Goal: Task Accomplishment & Management: Manage account settings

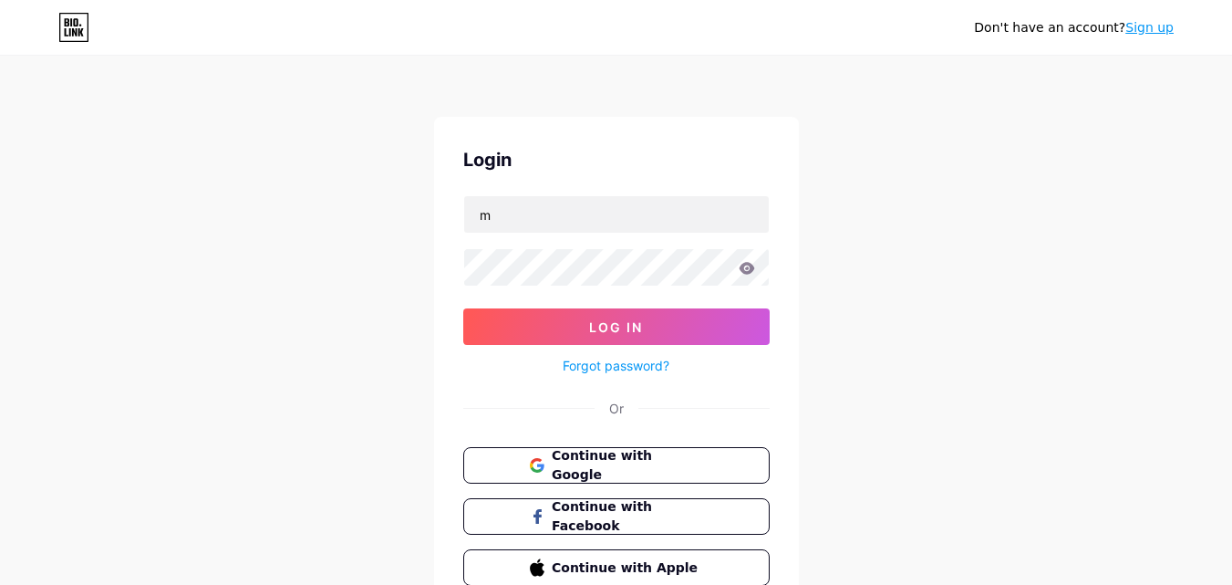
type input "[EMAIL_ADDRESS][DOMAIN_NAME]"
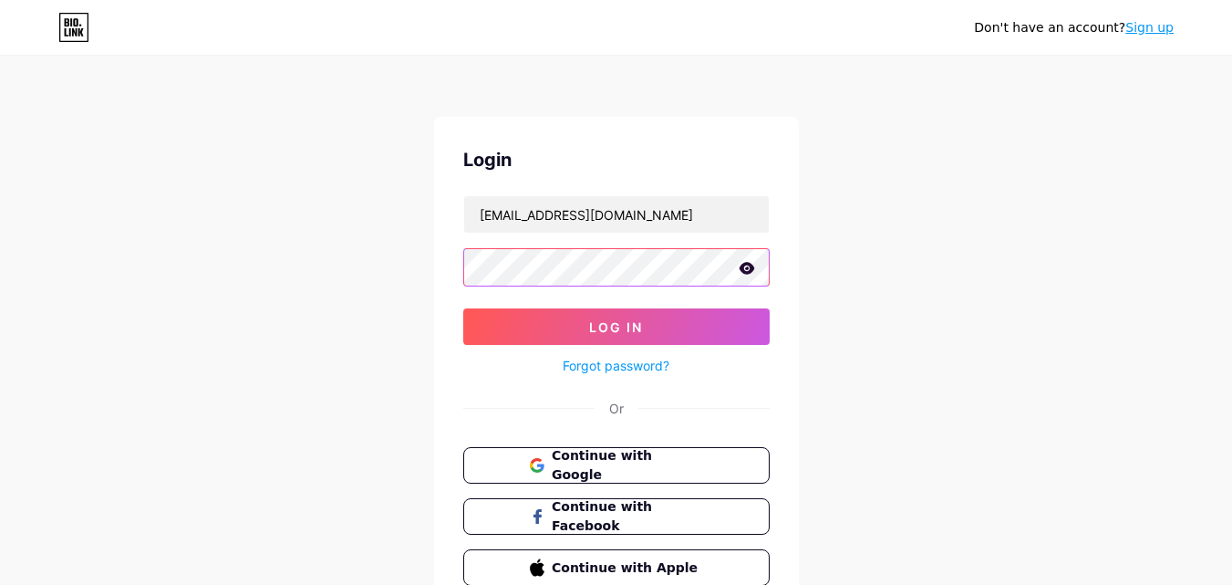
click at [463, 308] on button "Log In" at bounding box center [616, 326] width 307 height 36
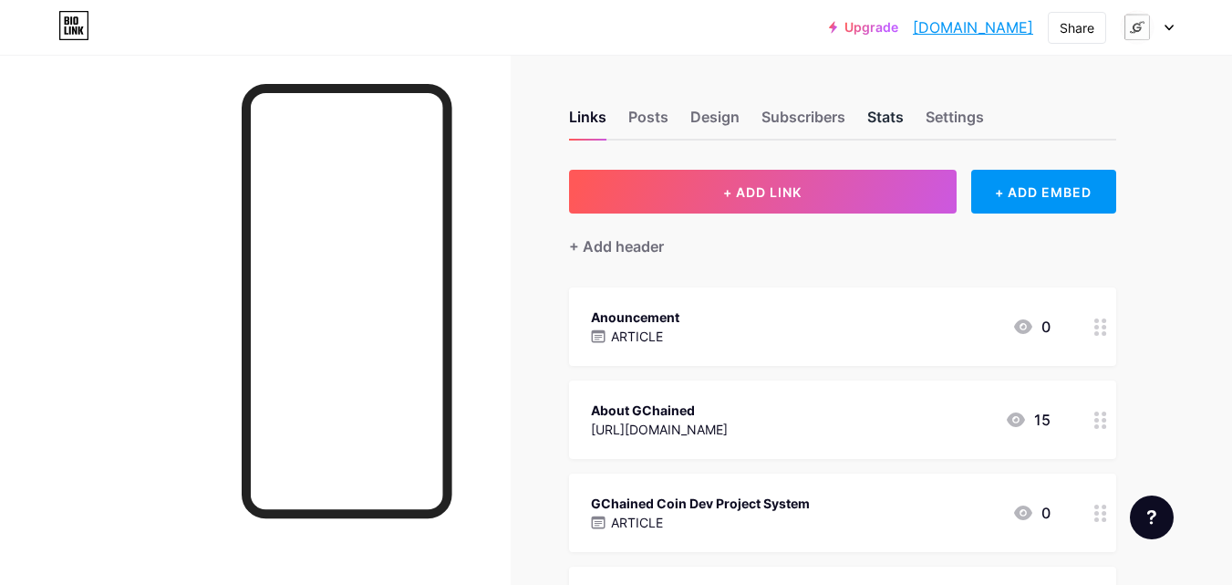
click at [889, 119] on div "Stats" at bounding box center [886, 122] width 36 height 33
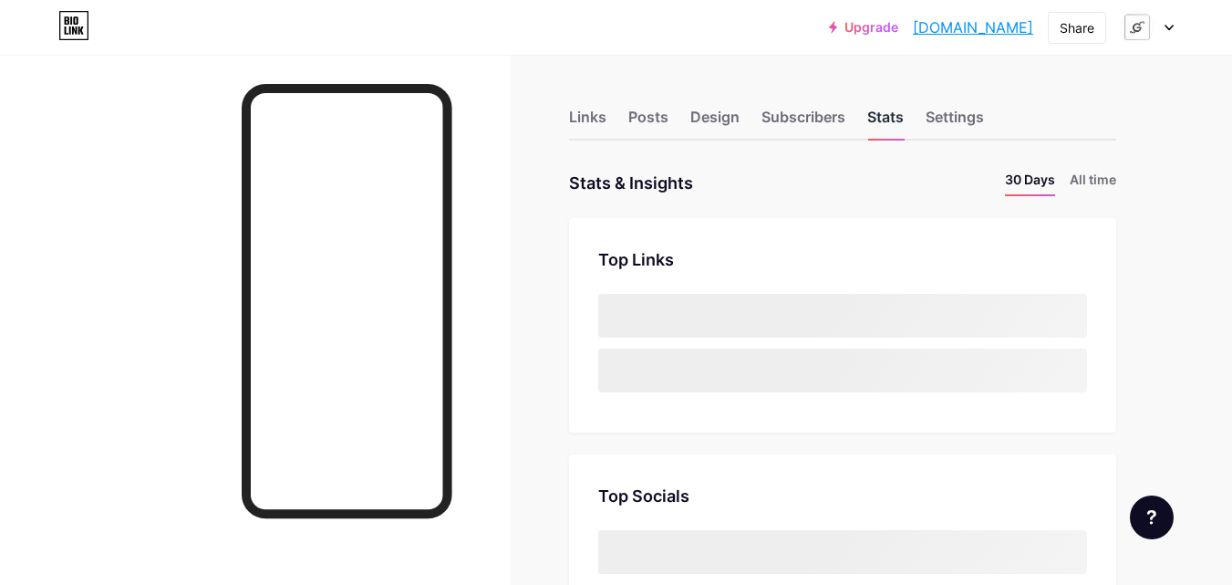
scroll to position [585, 1232]
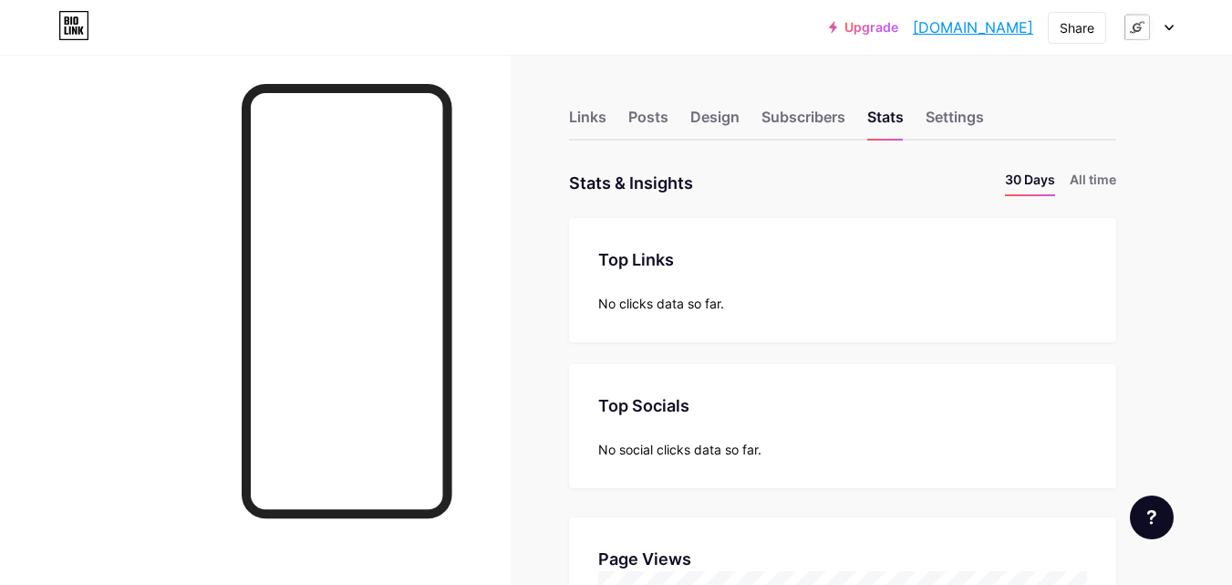
scroll to position [911699, 911052]
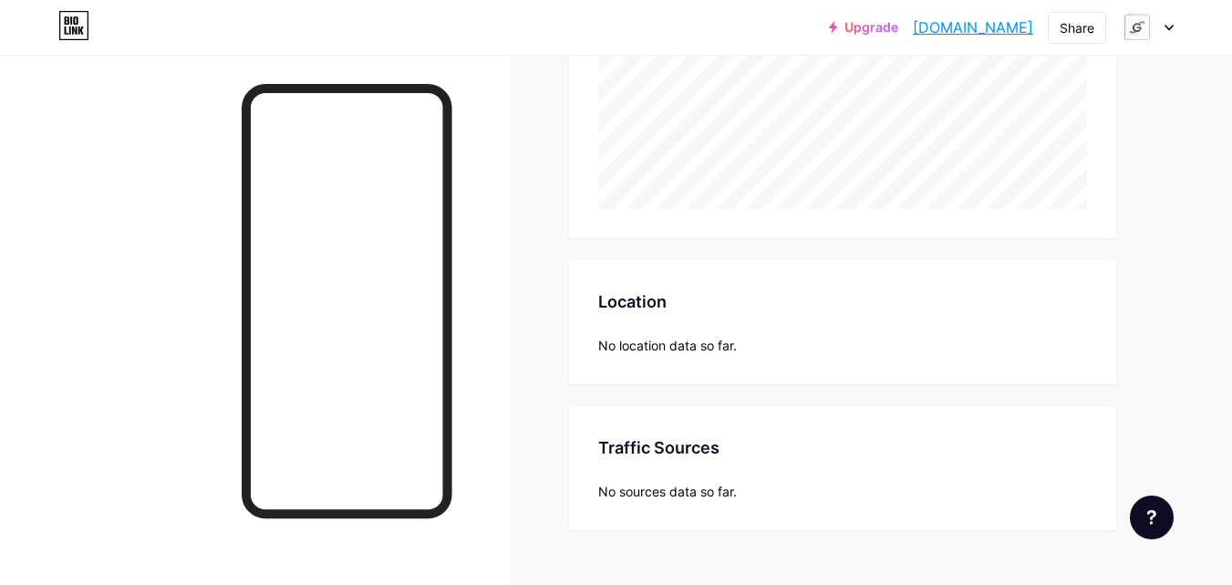
scroll to position [6980, 0]
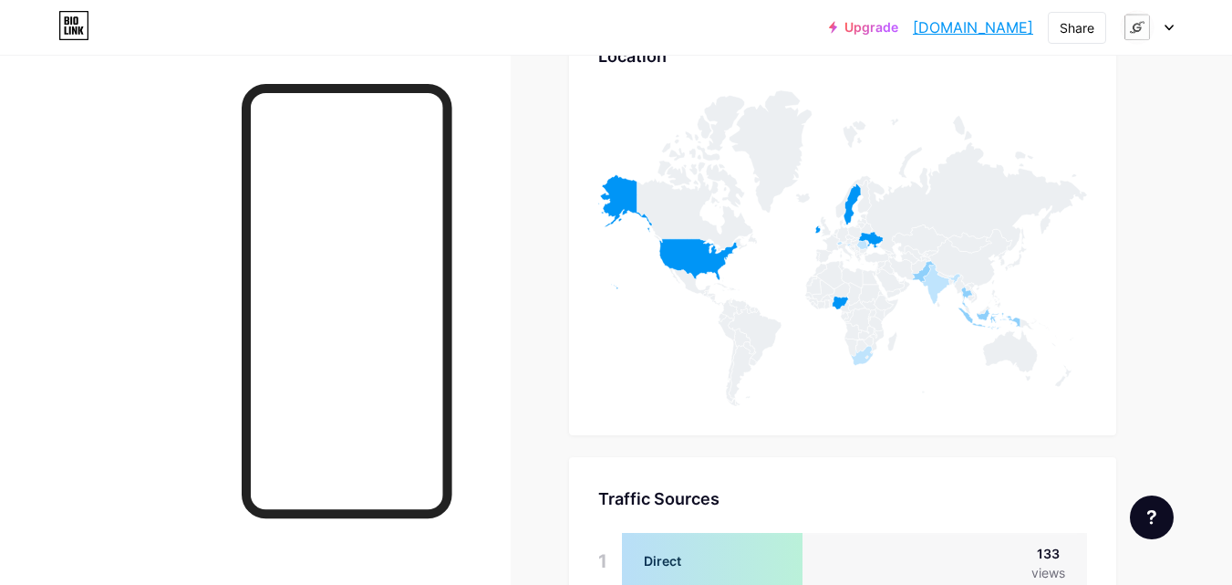
scroll to position [7225, 0]
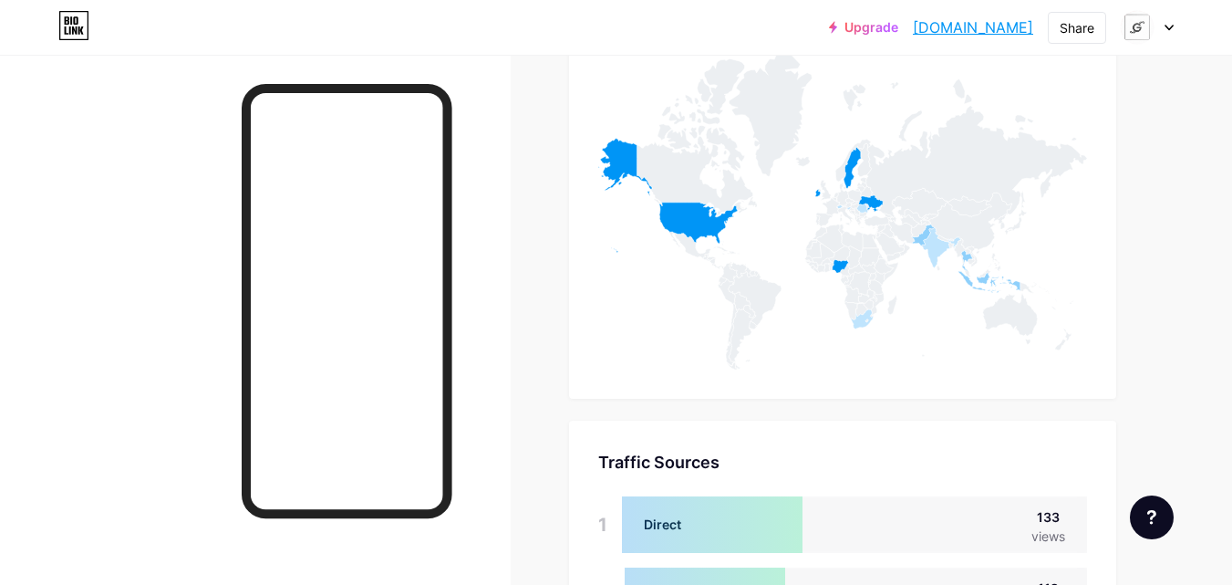
click at [1169, 32] on div at bounding box center [1147, 27] width 53 height 33
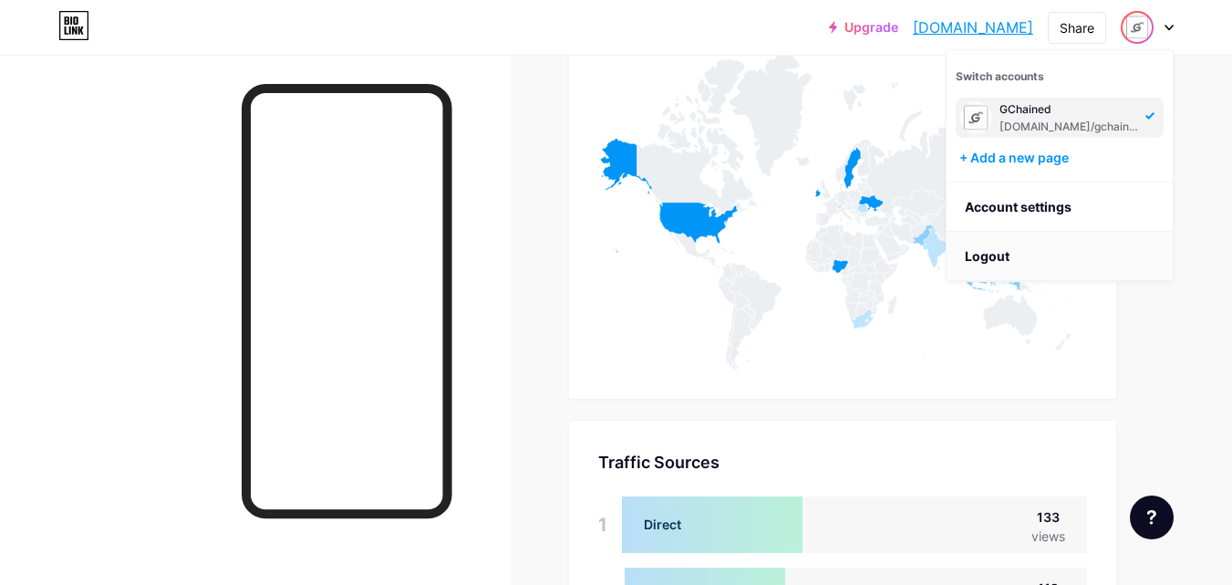
click at [1102, 235] on li "Logout" at bounding box center [1060, 256] width 226 height 49
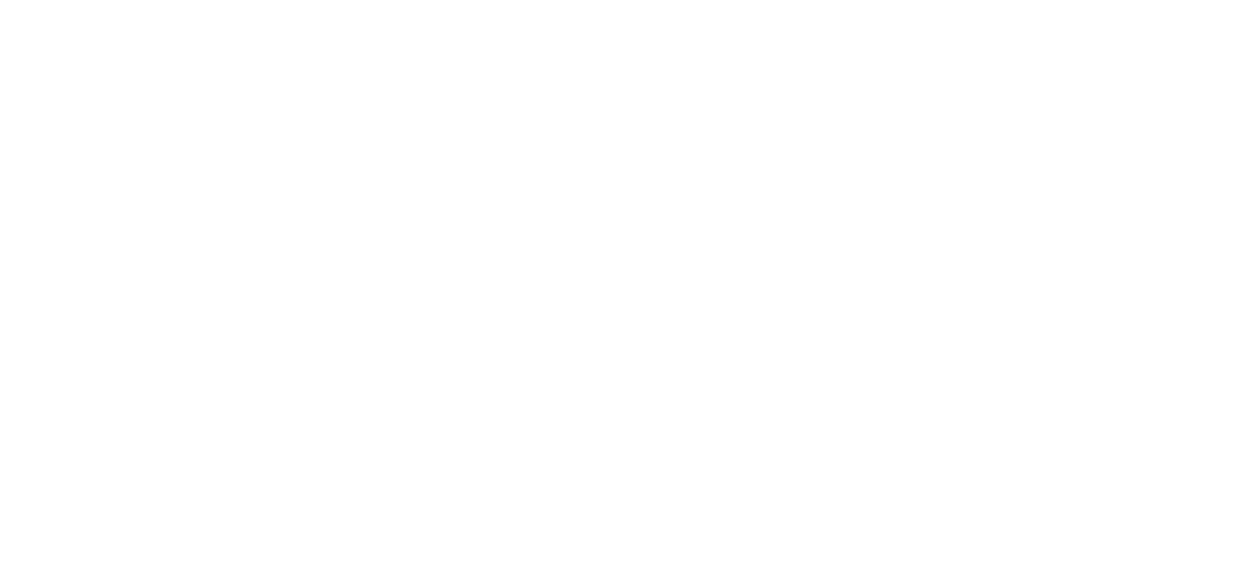
scroll to position [0, 0]
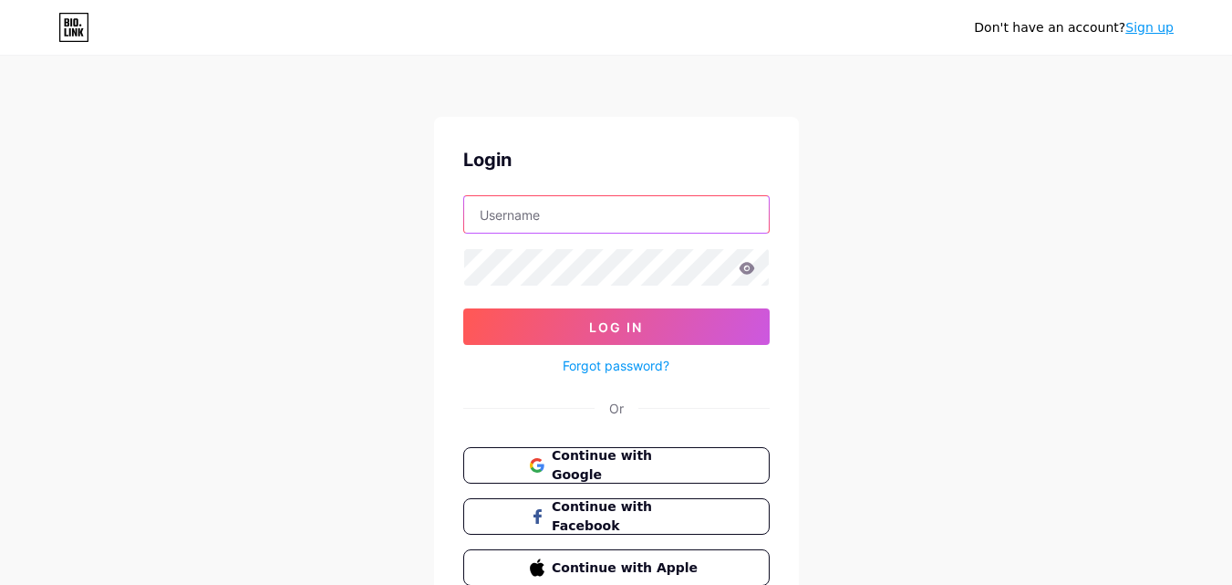
click at [532, 216] on input "text" at bounding box center [616, 214] width 305 height 36
type input "[EMAIL_ADDRESS][DOMAIN_NAME]"
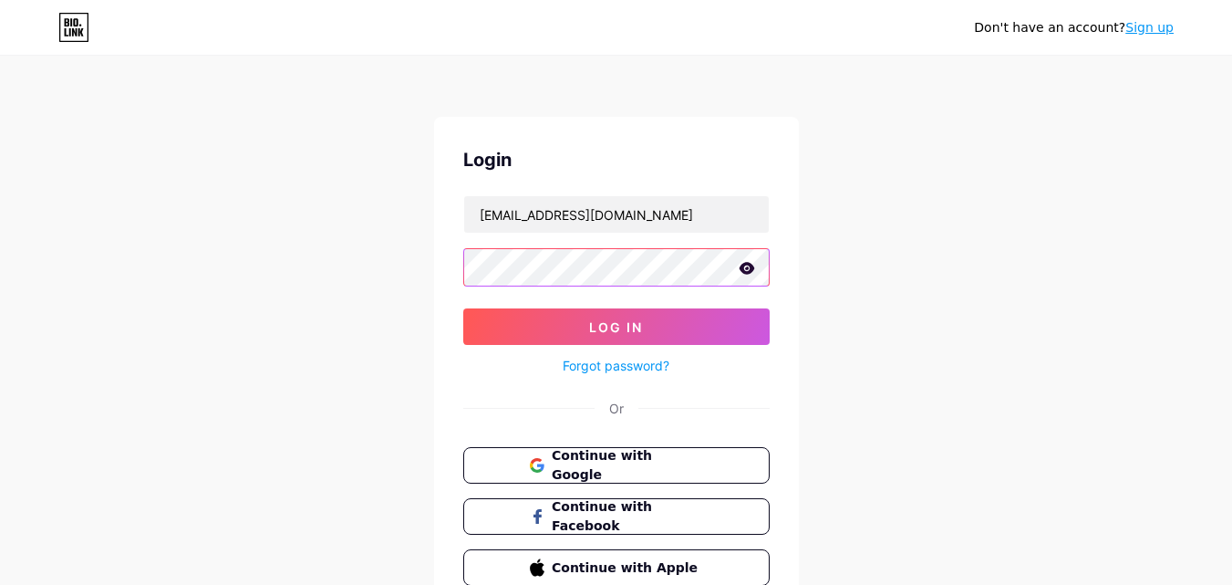
click at [463, 308] on button "Log In" at bounding box center [616, 326] width 307 height 36
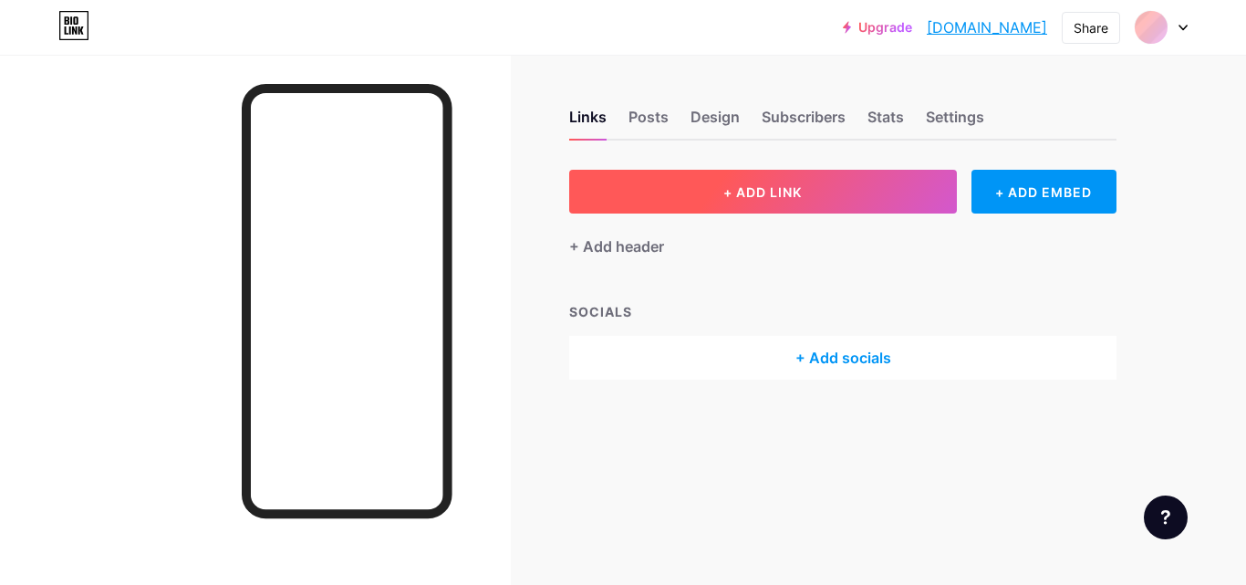
click at [705, 205] on button "+ ADD LINK" at bounding box center [763, 192] width 388 height 44
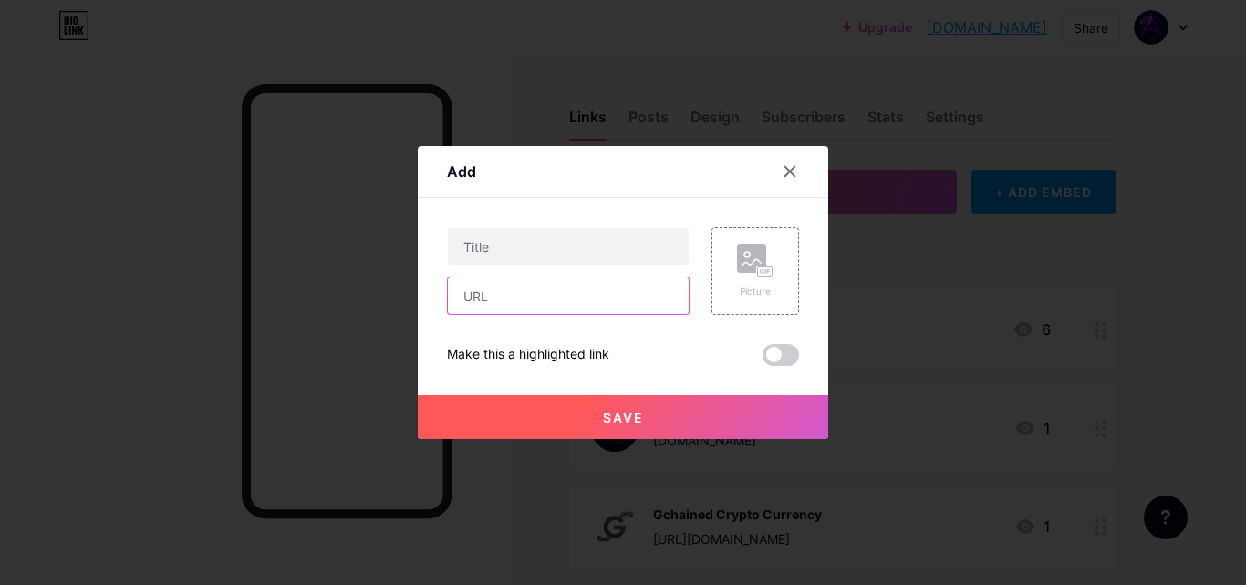
click at [620, 283] on input "text" at bounding box center [568, 295] width 241 height 36
paste input "[URL][DOMAIN_NAME]"
type input "[URL][DOMAIN_NAME]"
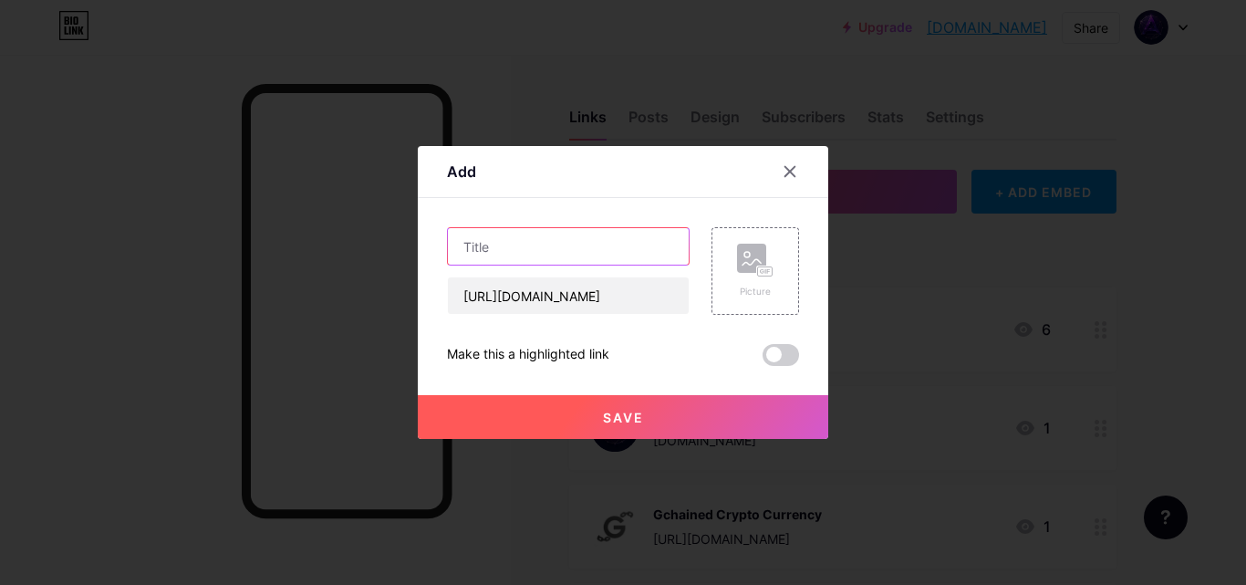
click at [604, 246] on input "text" at bounding box center [568, 246] width 241 height 36
paste input "Global Societal Software"
type input "Global Societal Software"
click at [618, 399] on button "Save" at bounding box center [623, 417] width 411 height 44
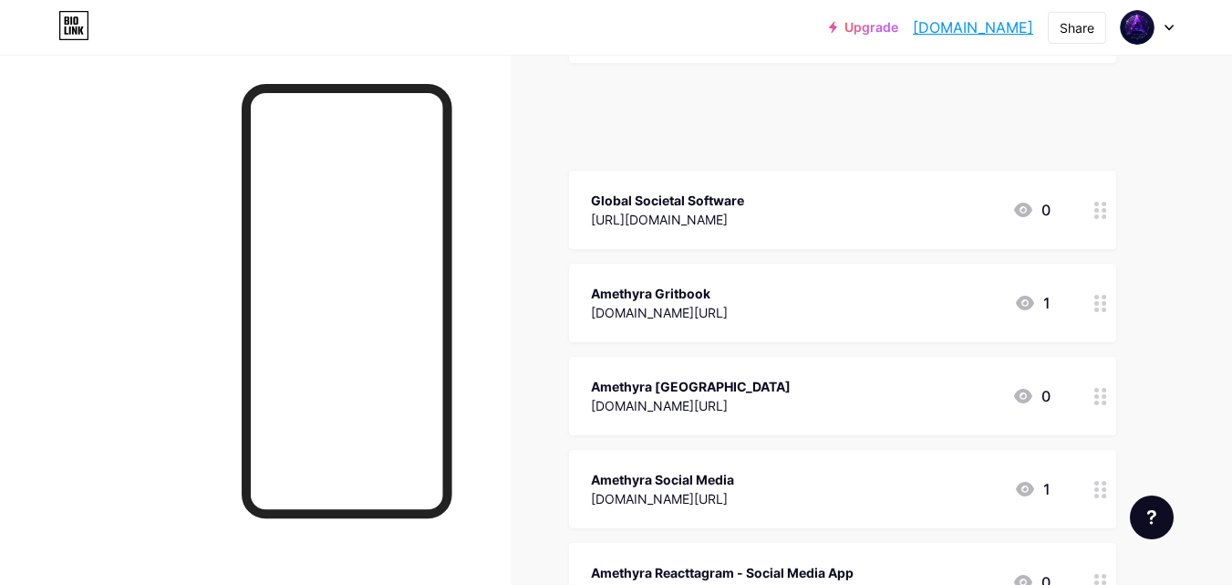
scroll to position [6218, 0]
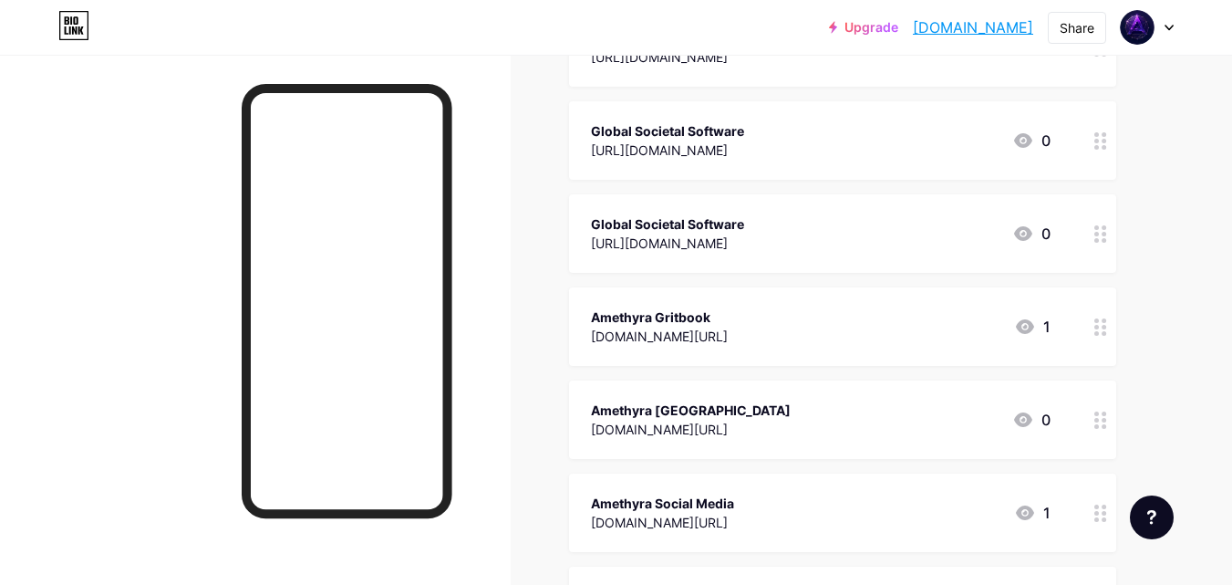
click at [1174, 27] on div "Upgrade [DOMAIN_NAME]... [DOMAIN_NAME] Share Switch accounts Amethyra (AMT) Coi…" at bounding box center [616, 27] width 1232 height 33
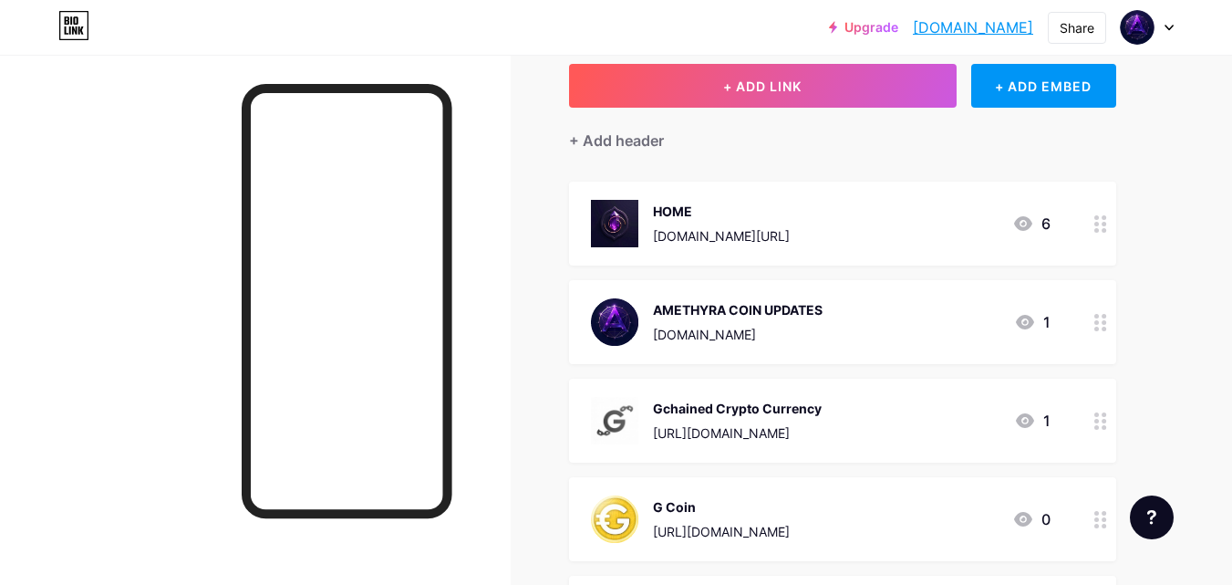
scroll to position [0, 0]
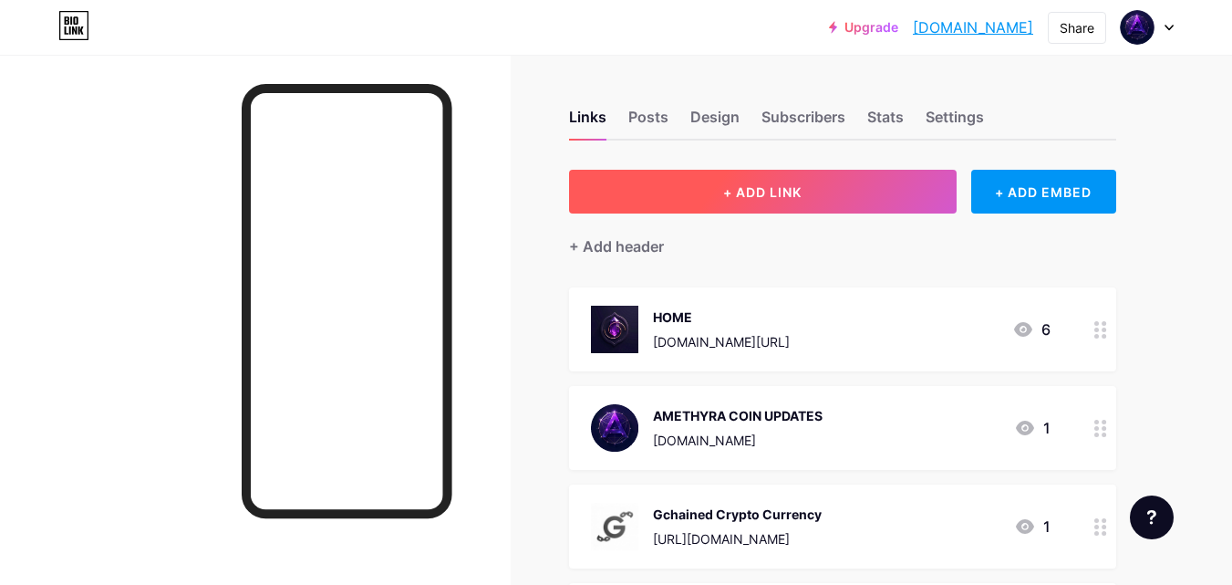
click at [847, 190] on button "+ ADD LINK" at bounding box center [763, 192] width 388 height 44
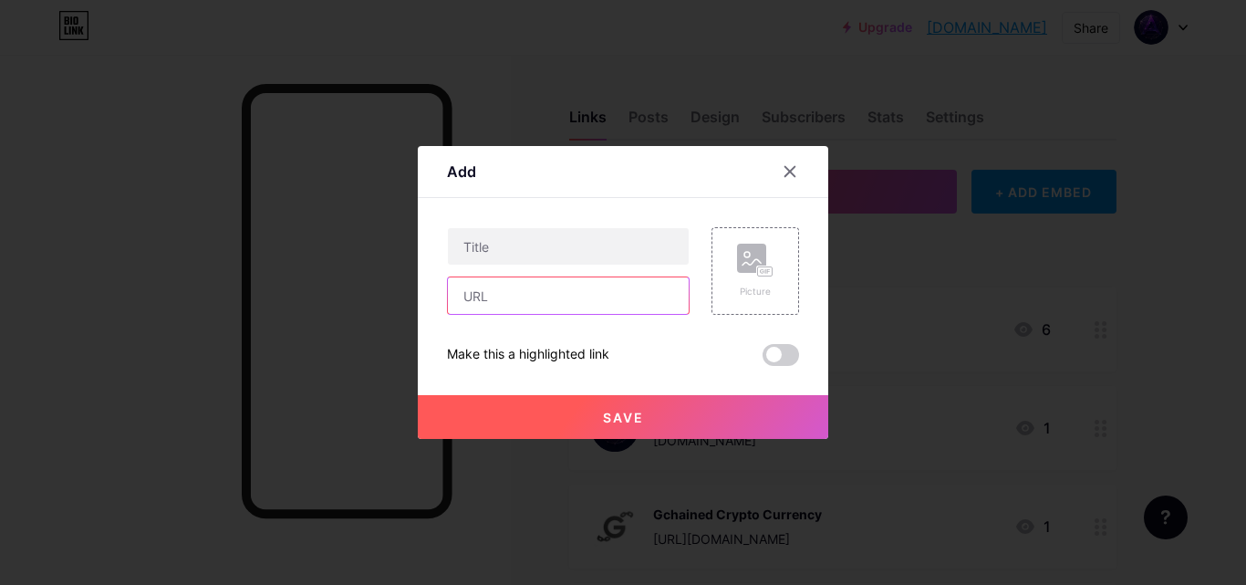
click at [562, 307] on input "text" at bounding box center [568, 295] width 241 height 36
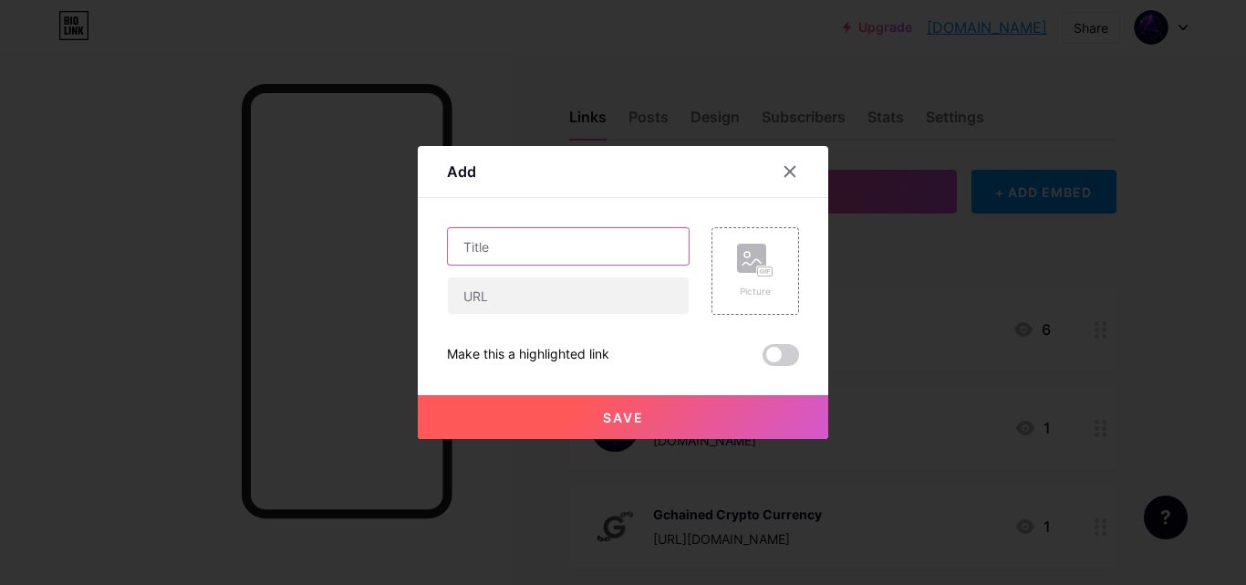
click at [569, 248] on input "text" at bounding box center [568, 246] width 241 height 36
paste input "Global Societal Software"
type input "G"
click at [792, 173] on icon at bounding box center [790, 172] width 10 height 10
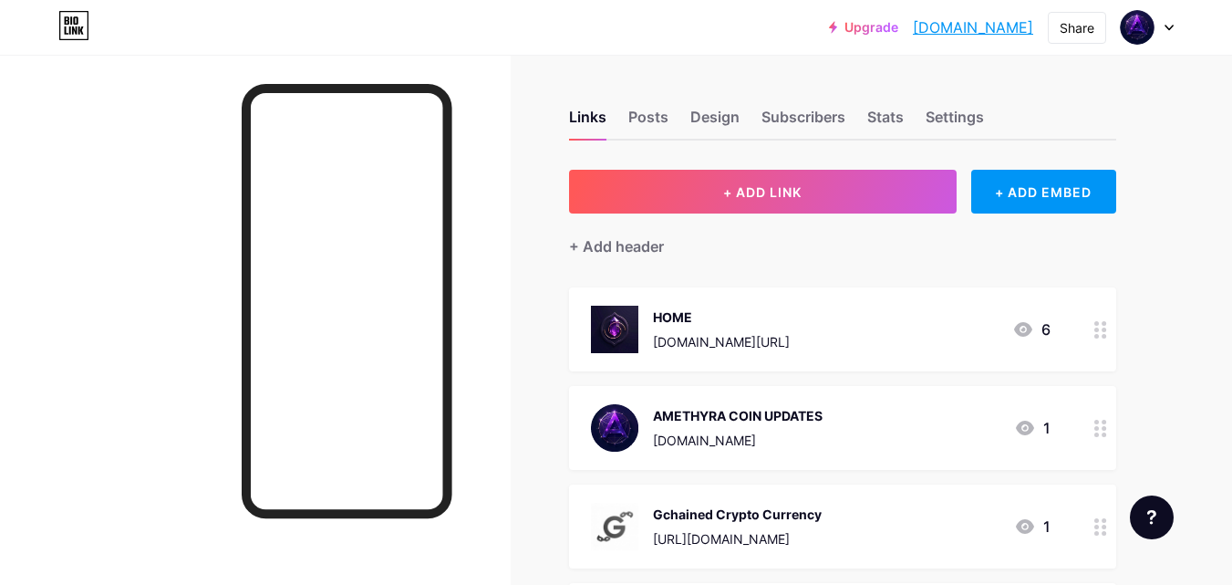
click at [1160, 24] on div at bounding box center [1147, 27] width 53 height 33
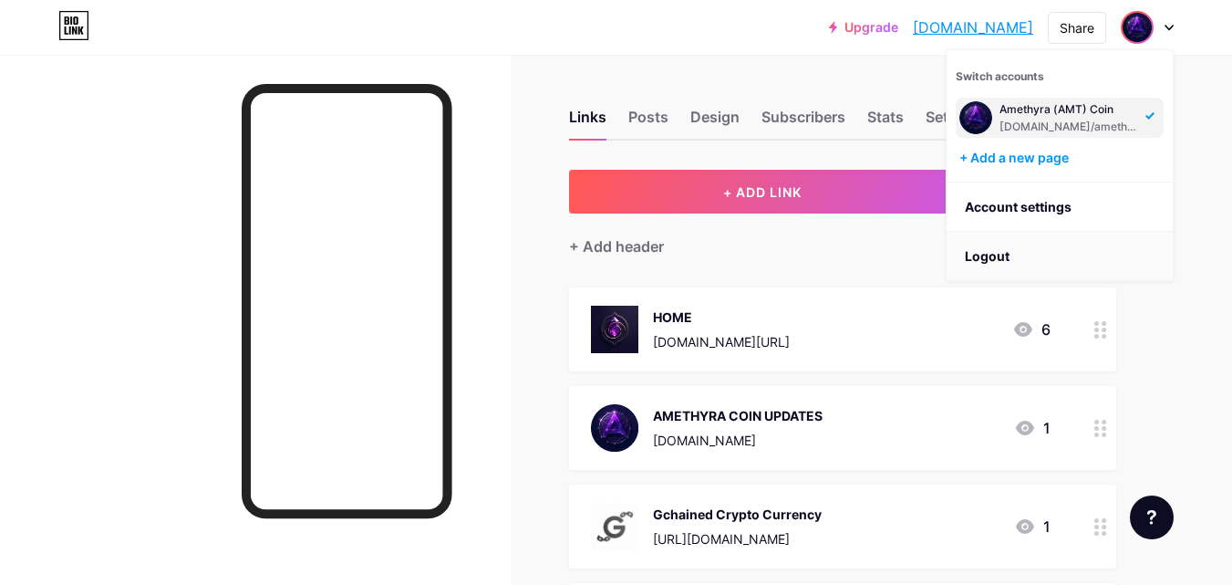
click at [1115, 265] on li "Logout" at bounding box center [1060, 256] width 226 height 49
